Goal: Check status

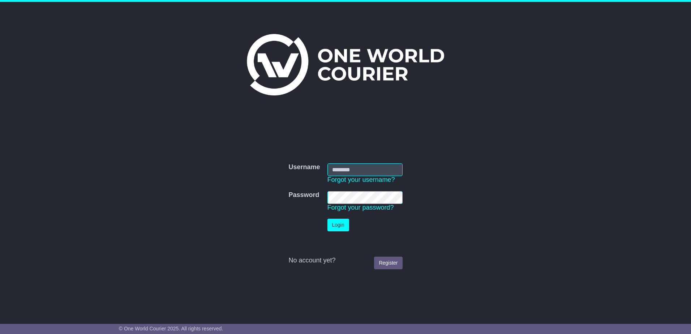
type input "**********"
click at [342, 225] on button "Login" at bounding box center [338, 225] width 22 height 13
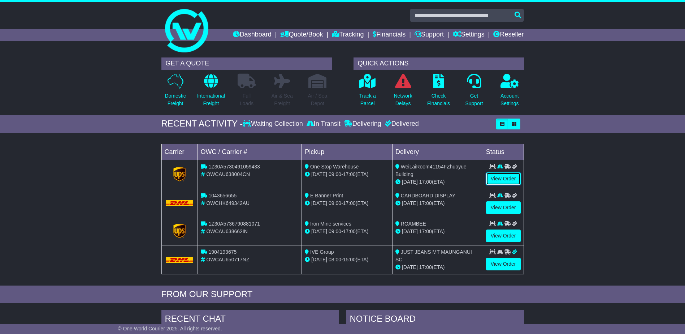
click at [501, 182] on link "View Order" at bounding box center [503, 178] width 35 height 13
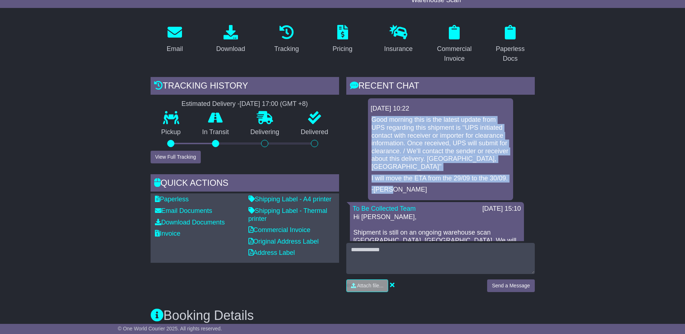
drag, startPoint x: 369, startPoint y: 116, endPoint x: 430, endPoint y: 190, distance: 96.3
click at [430, 190] on div "[DATE] 10:22 Good morning this is the latest update from UPS regarding this shi…" at bounding box center [440, 149] width 145 height 102
copy div "Good morning this is the latest update from UPS regarding this shipment is ''UP…"
